Goal: Use online tool/utility

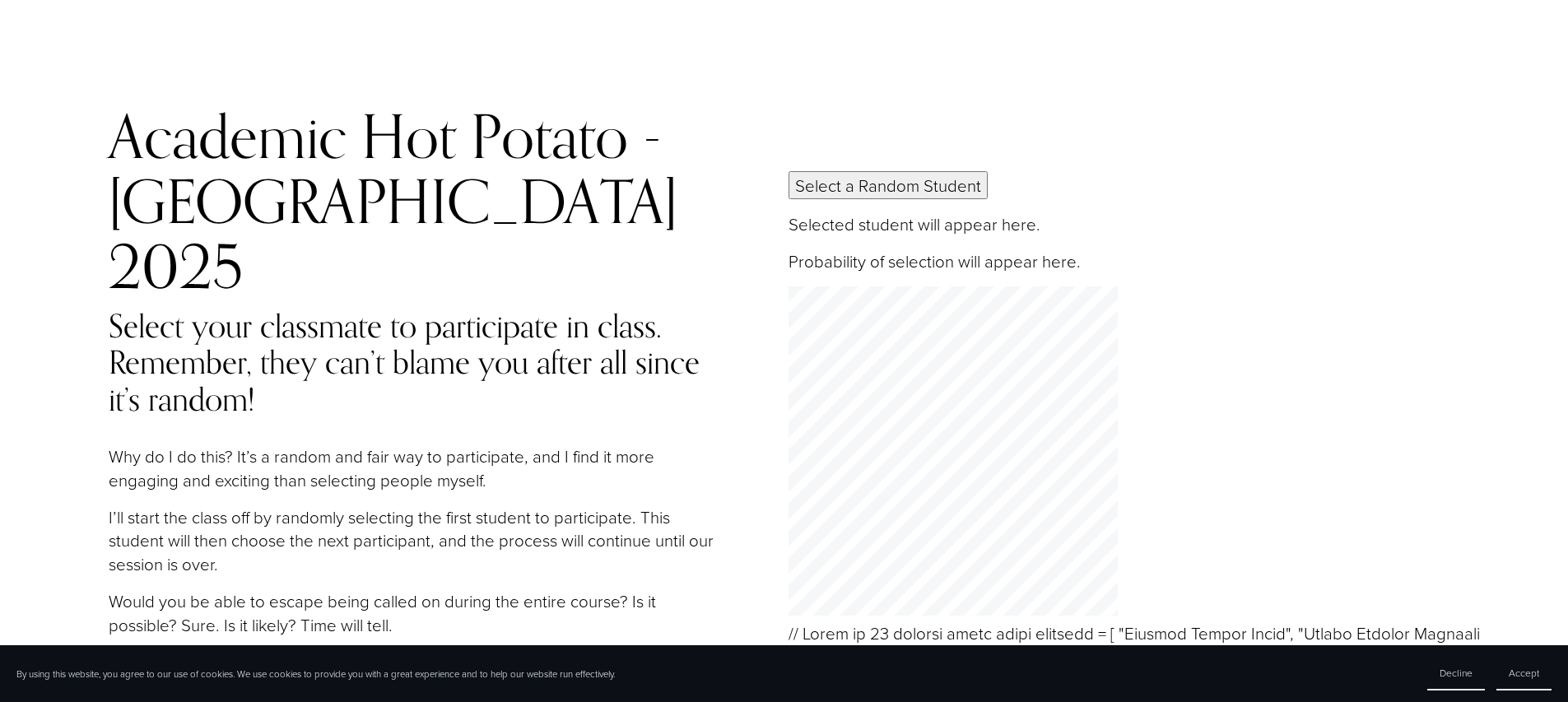
click at [931, 171] on button "Select a Random Student" at bounding box center [887, 185] width 199 height 28
click at [929, 171] on button "Select a Random Student" at bounding box center [887, 185] width 199 height 28
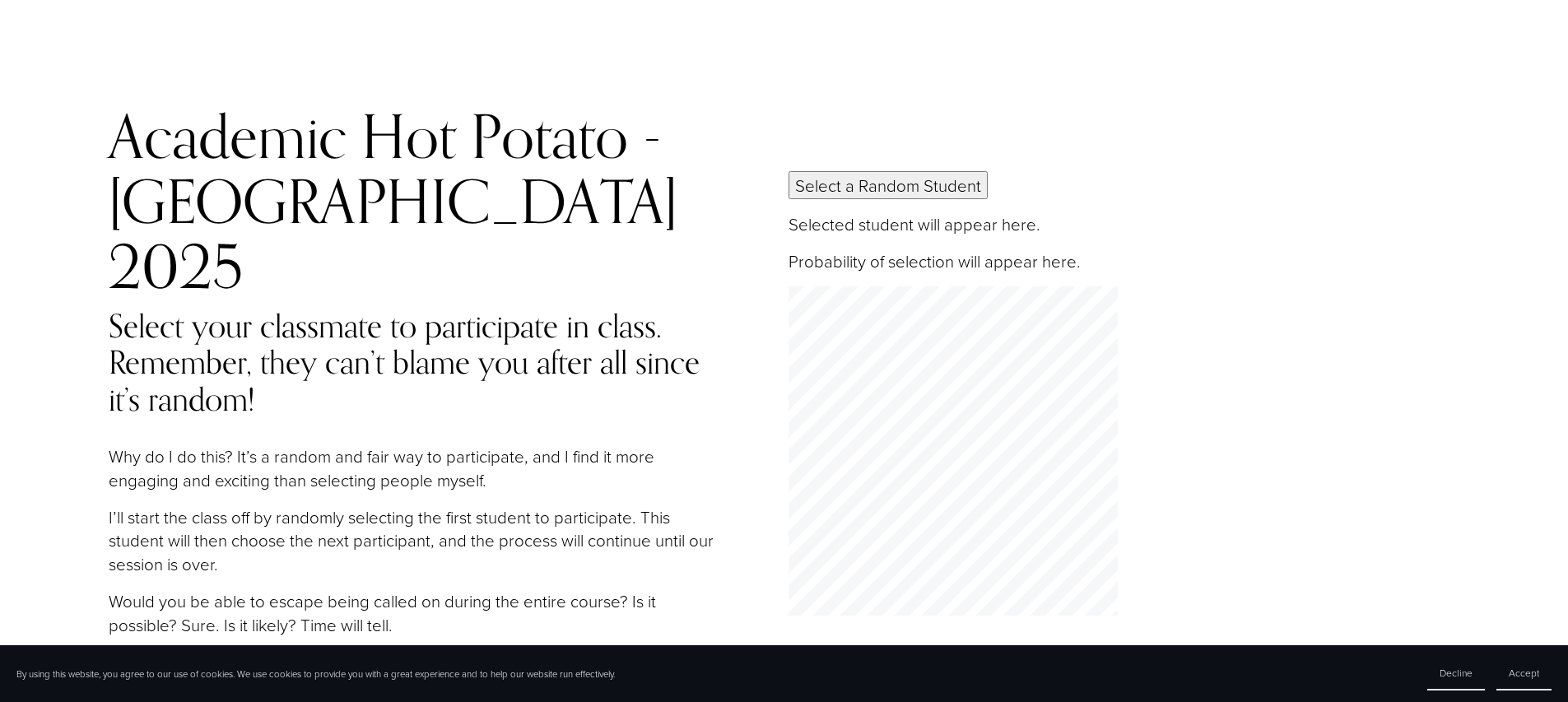
click at [812, 171] on button "Select a Random Student" at bounding box center [887, 185] width 199 height 28
click at [859, 171] on button "Select a Random Student" at bounding box center [887, 185] width 199 height 28
